Goal: Task Accomplishment & Management: Manage account settings

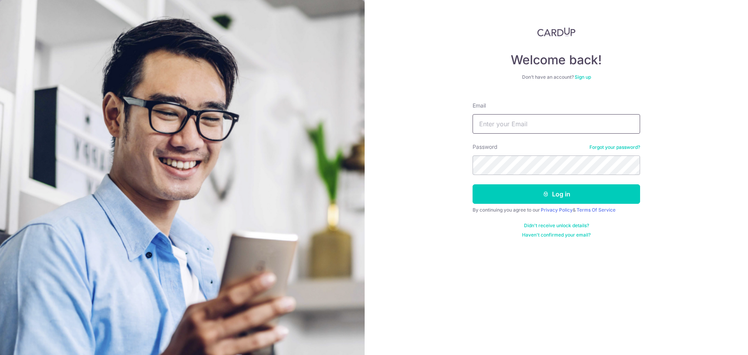
drag, startPoint x: 0, startPoint y: 0, endPoint x: 504, endPoint y: 122, distance: 518.2
click at [504, 122] on input "Email" at bounding box center [557, 123] width 168 height 19
type input "[PERSON_NAME][EMAIL_ADDRESS][DOMAIN_NAME]"
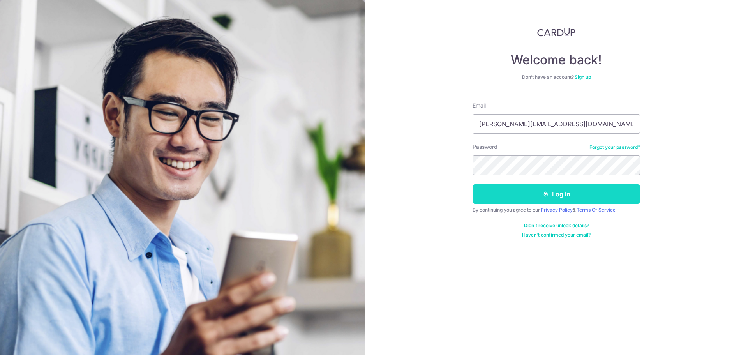
click at [550, 194] on button "Log in" at bounding box center [557, 193] width 168 height 19
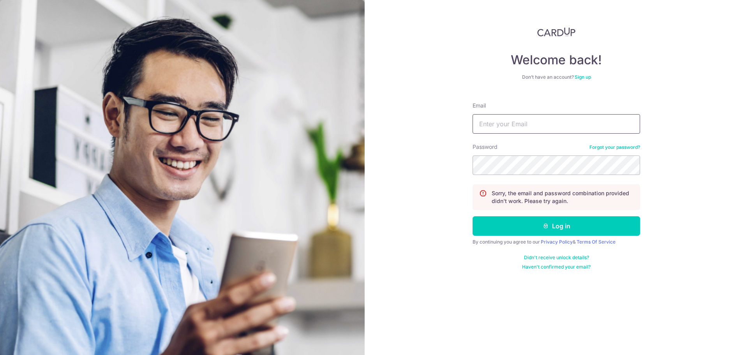
click at [499, 130] on input "Email" at bounding box center [557, 123] width 168 height 19
type input "[PERSON_NAME][EMAIL_ADDRESS][DOMAIN_NAME]"
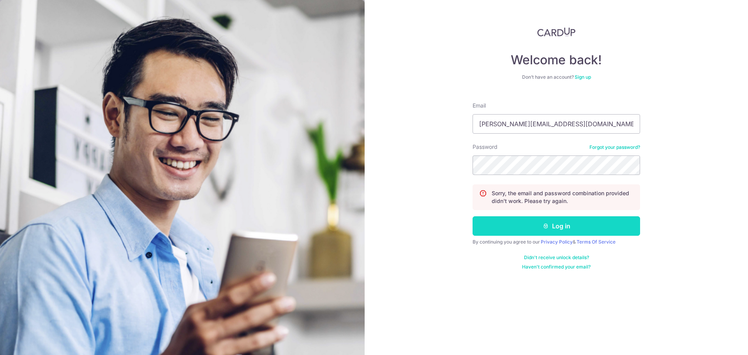
click at [546, 226] on icon "submit" at bounding box center [546, 226] width 6 height 6
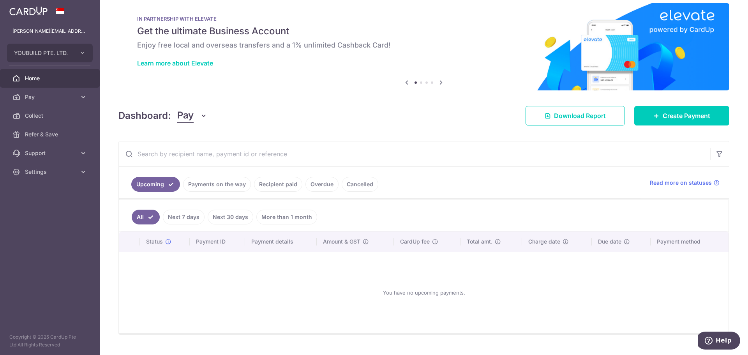
scroll to position [26, 0]
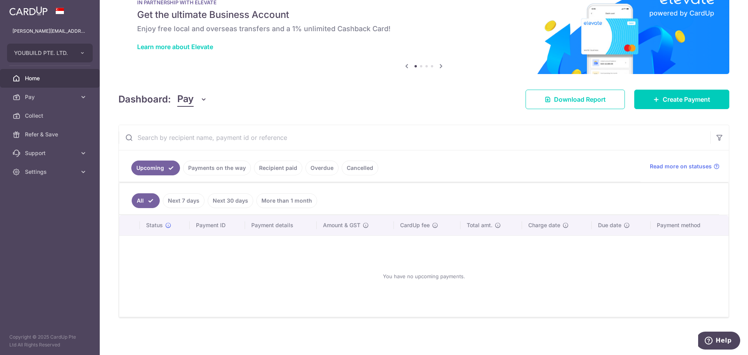
click at [276, 170] on link "Recipient paid" at bounding box center [278, 168] width 48 height 15
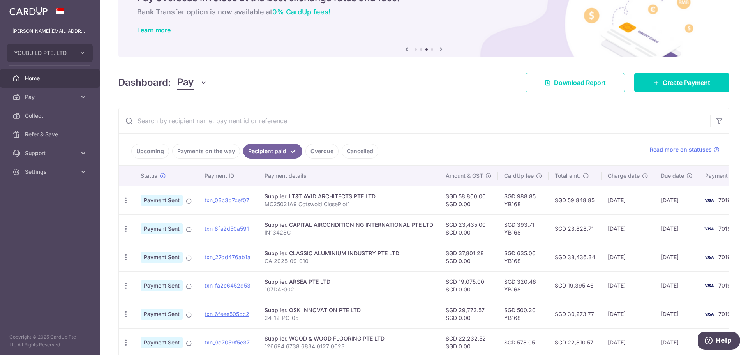
scroll to position [0, 0]
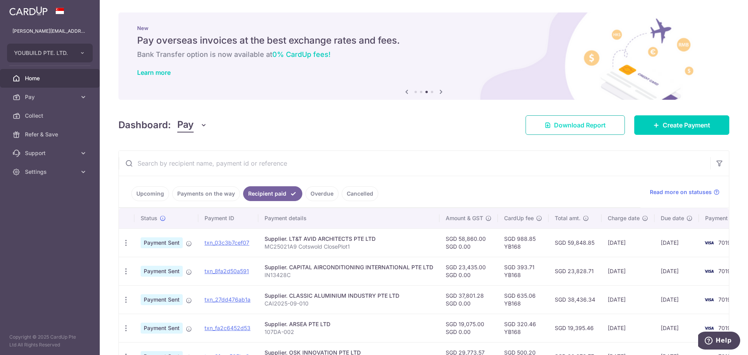
click at [561, 123] on span "Download Report" at bounding box center [580, 124] width 52 height 9
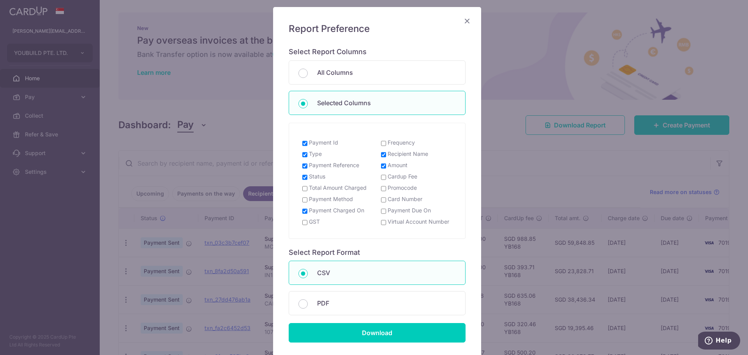
scroll to position [109, 0]
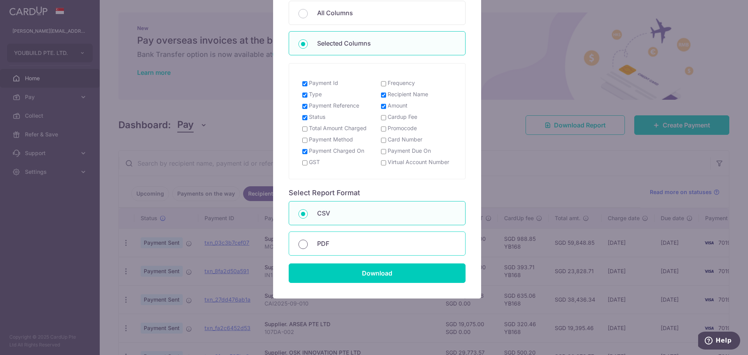
click at [302, 244] on input "PDF" at bounding box center [303, 244] width 9 height 9
radio input "true"
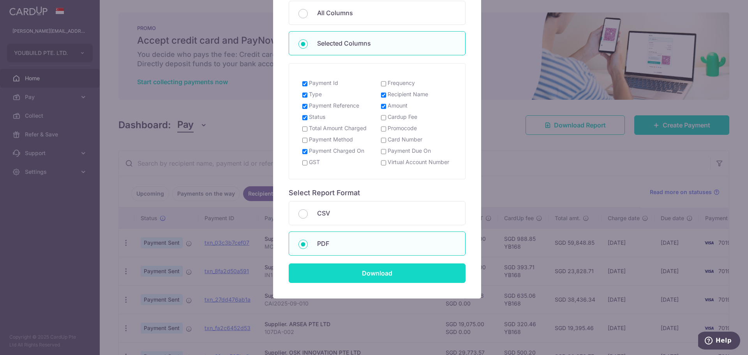
click at [360, 272] on input "Download" at bounding box center [377, 272] width 177 height 19
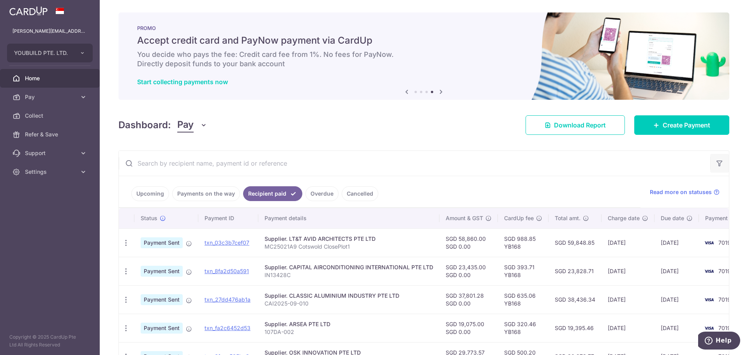
click at [716, 164] on icon "button" at bounding box center [720, 163] width 8 height 8
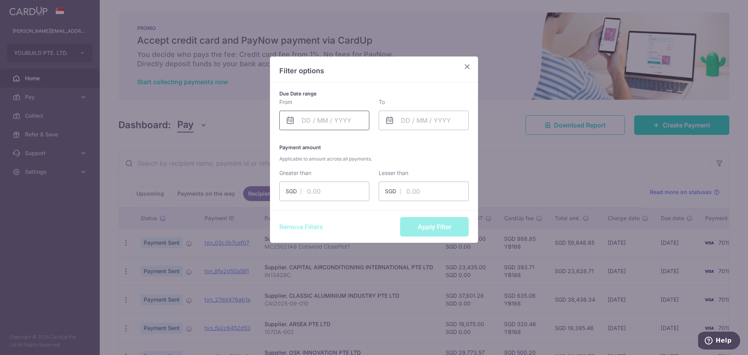
click at [306, 122] on input "text" at bounding box center [324, 120] width 90 height 19
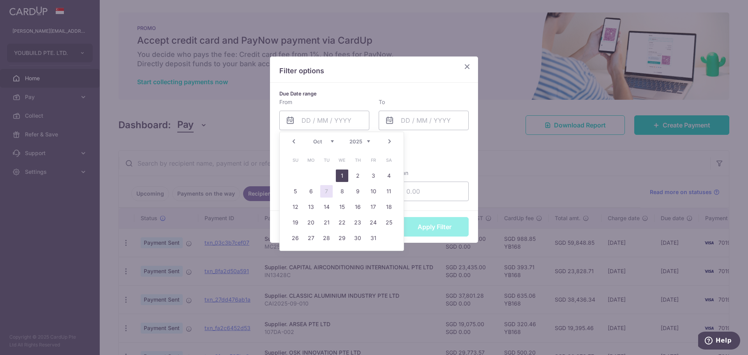
drag, startPoint x: 343, startPoint y: 173, endPoint x: 345, endPoint y: 169, distance: 4.9
click at [343, 173] on link "1" at bounding box center [342, 176] width 12 height 12
type input "01/10/2025"
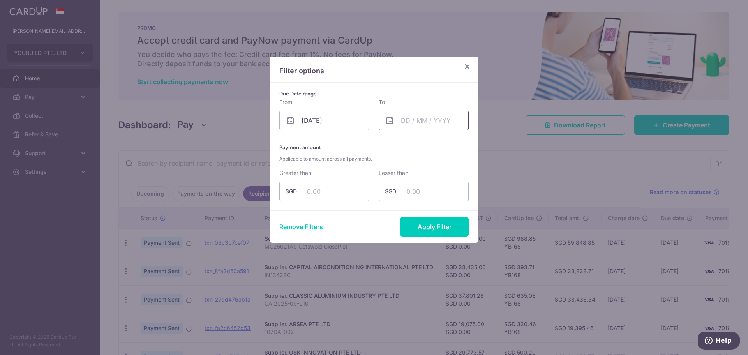
click at [403, 121] on input "text" at bounding box center [424, 120] width 90 height 19
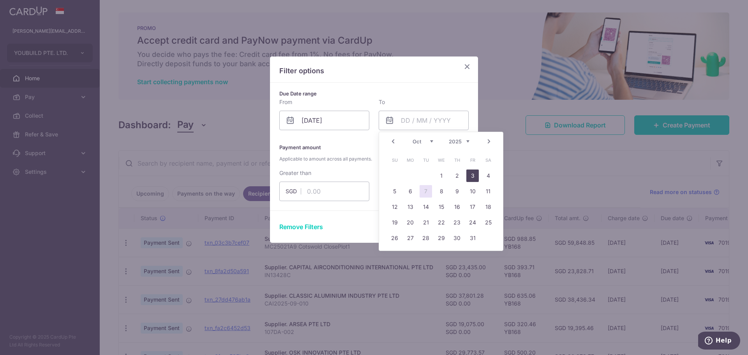
click at [473, 177] on link "3" at bounding box center [473, 176] width 12 height 12
type input "03/10/2025"
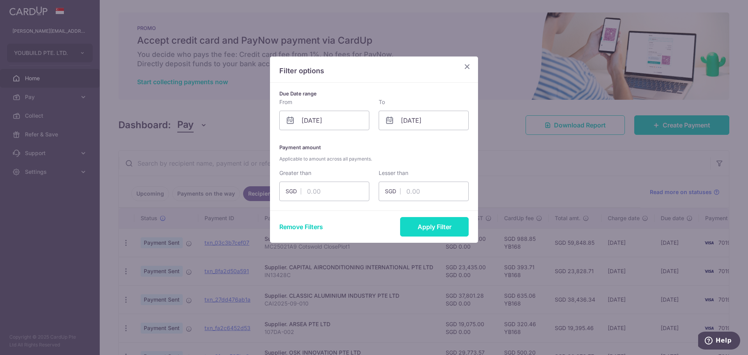
click at [428, 226] on button "Apply Filter" at bounding box center [434, 226] width 69 height 19
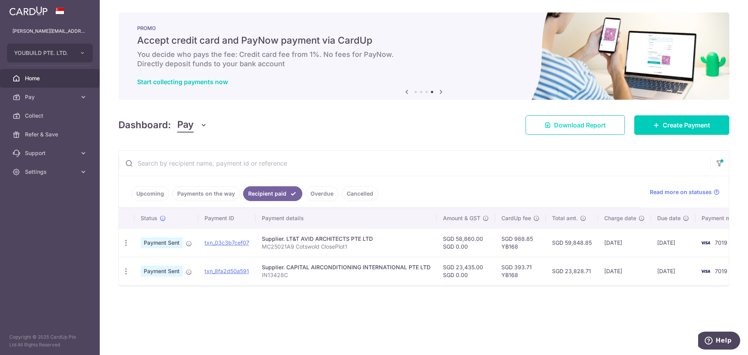
click at [586, 125] on span "Download Report" at bounding box center [580, 124] width 52 height 9
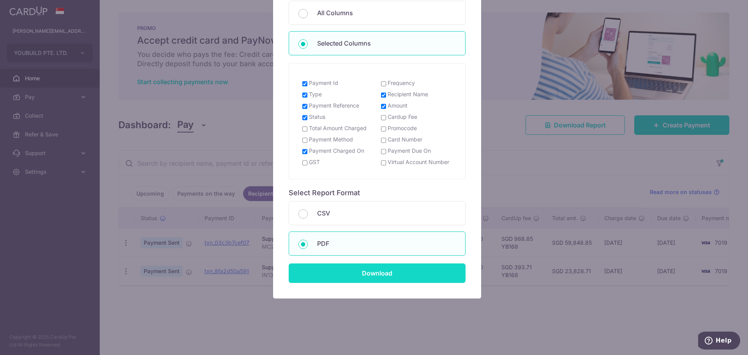
click at [353, 269] on input "Download" at bounding box center [377, 272] width 177 height 19
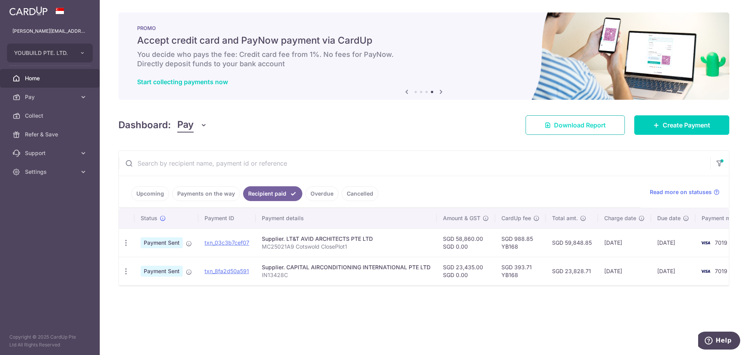
click at [569, 123] on span "Download Report" at bounding box center [580, 124] width 52 height 9
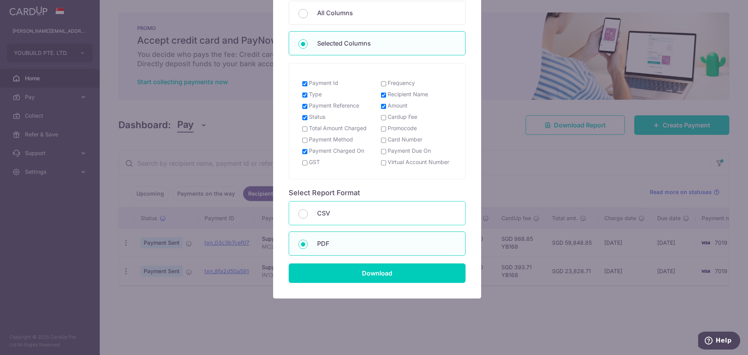
drag, startPoint x: 311, startPoint y: 219, endPoint x: 324, endPoint y: 226, distance: 14.5
click at [311, 218] on div "CSV" at bounding box center [377, 213] width 177 height 24
radio input "true"
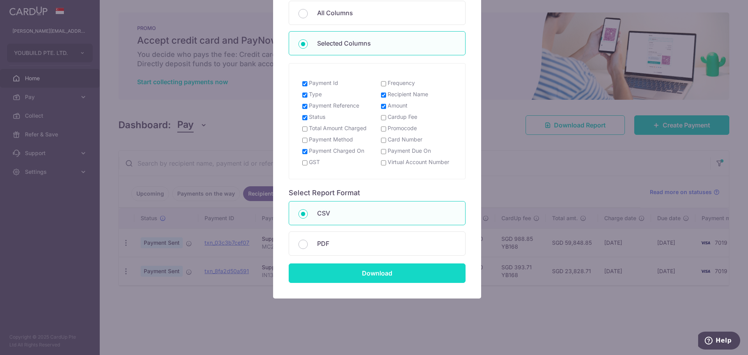
click at [366, 276] on input "Download" at bounding box center [377, 272] width 177 height 19
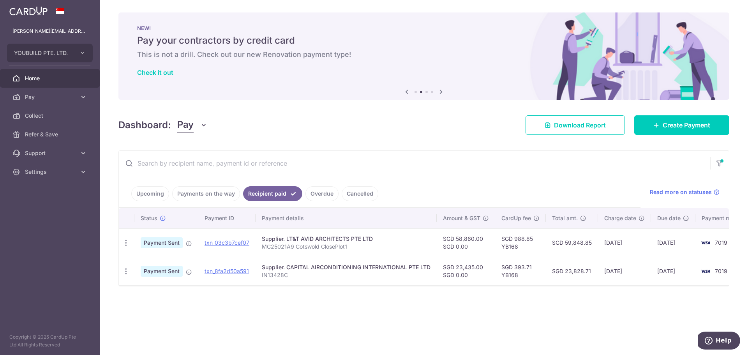
click at [270, 310] on div "× Pause Schedule Pause all future payments in this series Pause just this one p…" at bounding box center [424, 177] width 649 height 355
drag, startPoint x: 327, startPoint y: 144, endPoint x: 331, endPoint y: 140, distance: 5.6
click at [328, 143] on div "× Pause Schedule Pause all future payments in this series Pause just this one p…" at bounding box center [424, 177] width 649 height 355
